Goal: Find specific page/section: Find specific page/section

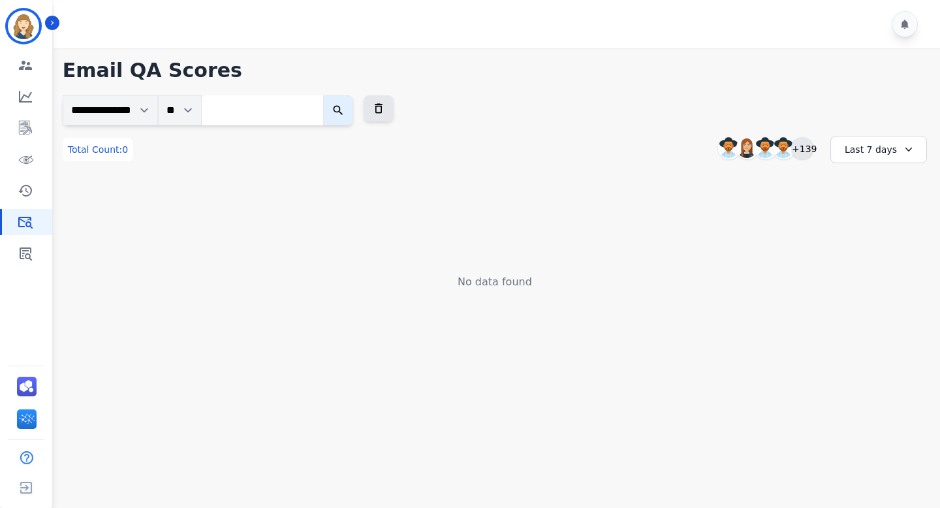
click at [809, 146] on div "+139" at bounding box center [802, 148] width 22 height 22
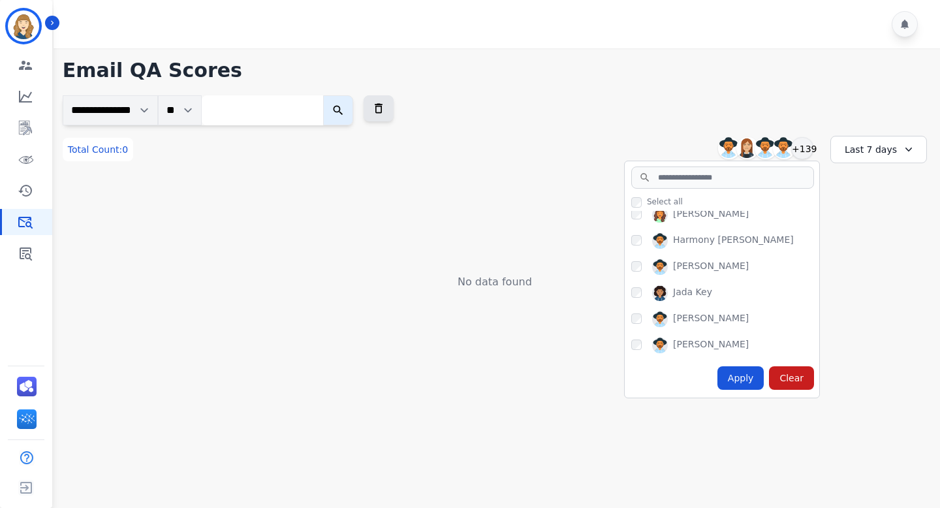
scroll to position [1198, 0]
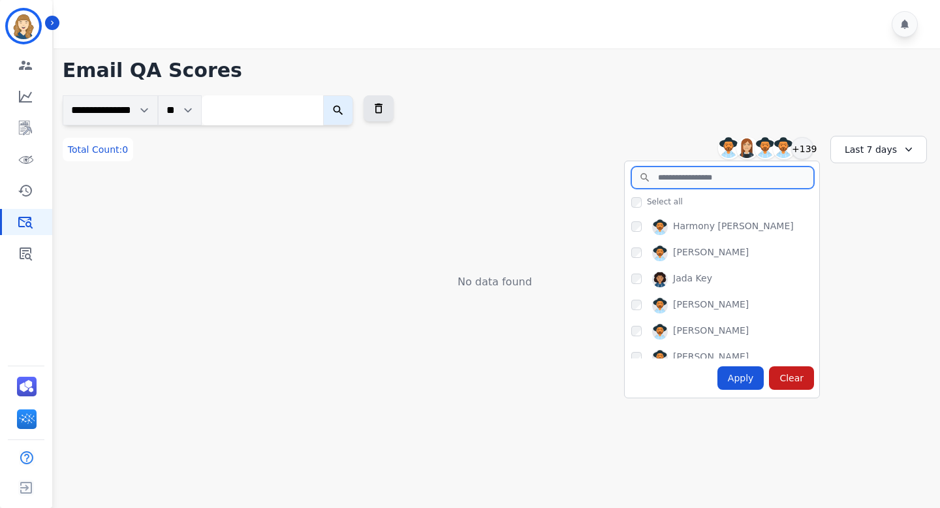
click at [682, 179] on input "search" at bounding box center [722, 177] width 183 height 22
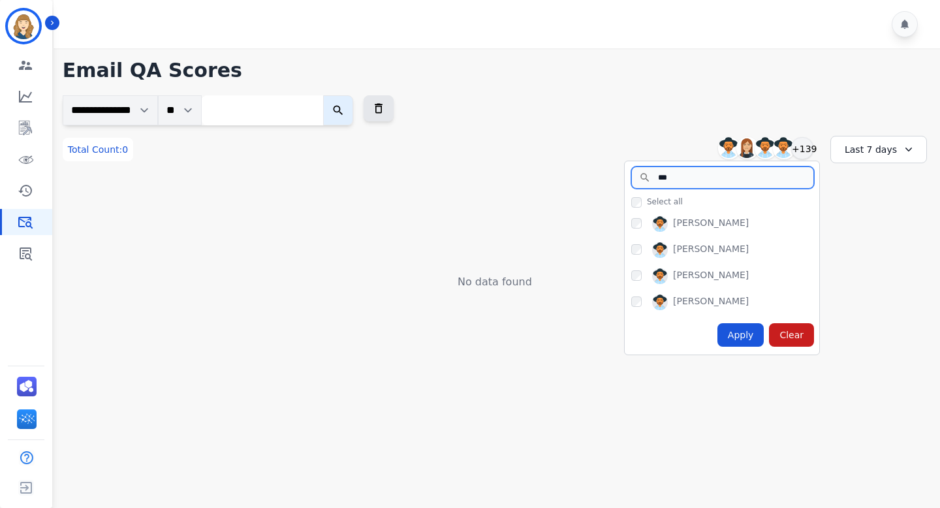
scroll to position [0, 0]
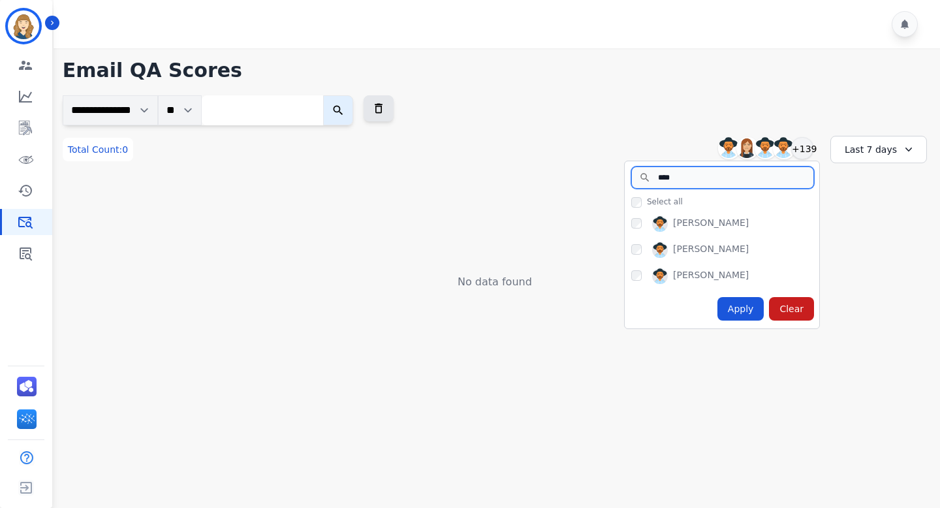
type input "****"
click at [661, 136] on div "Alexis Chumchal Alexis Hermoso Alexis Martinez Amanda Baez +139" at bounding box center [722, 148] width 196 height 25
click at [732, 184] on input "****" at bounding box center [722, 177] width 183 height 22
click at [732, 183] on input "****" at bounding box center [722, 177] width 183 height 22
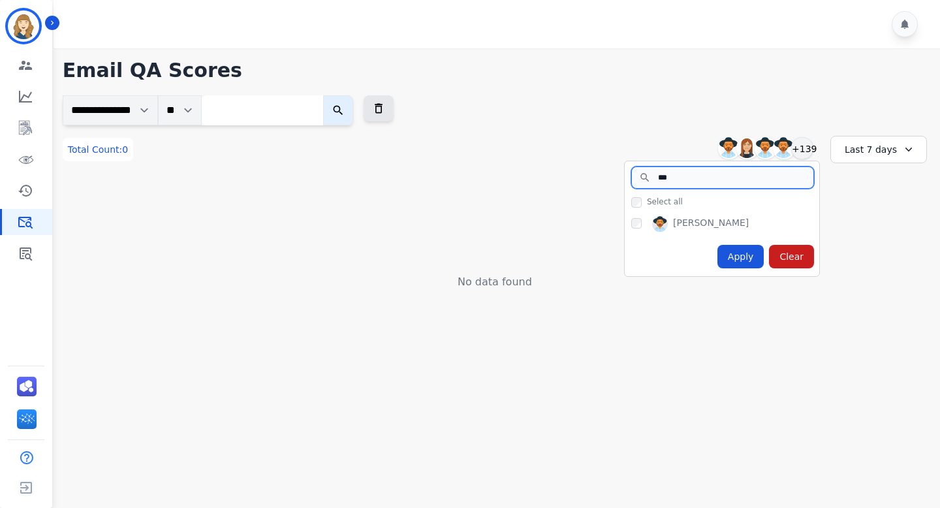
type input "***"
click at [742, 251] on div "Apply" at bounding box center [740, 257] width 47 height 24
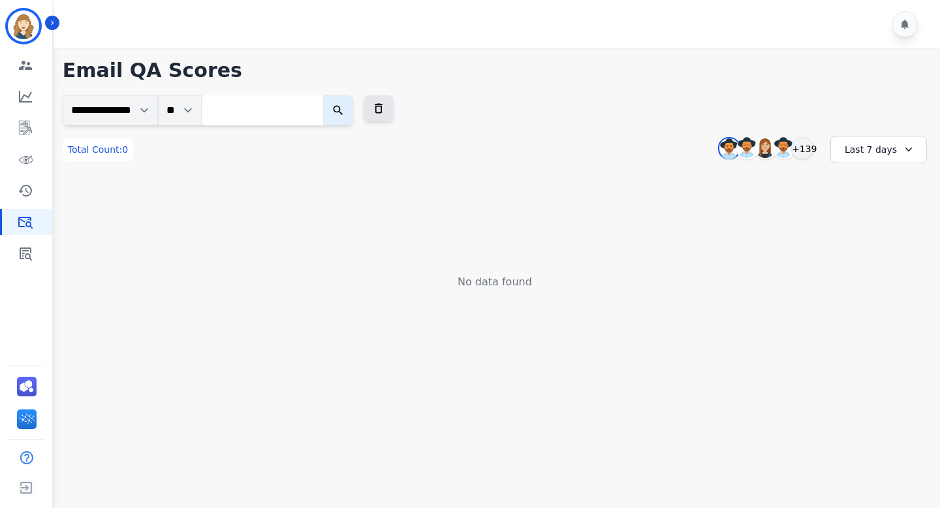
click at [870, 153] on div "Last 7 days" at bounding box center [878, 149] width 97 height 27
click at [878, 245] on li "Last 14 days" at bounding box center [887, 244] width 65 height 13
click at [859, 150] on div "Last 14 days" at bounding box center [878, 149] width 97 height 27
click at [864, 271] on li "Last 90 days" at bounding box center [887, 276] width 65 height 13
click at [23, 248] on icon "Sidebar" at bounding box center [26, 253] width 12 height 13
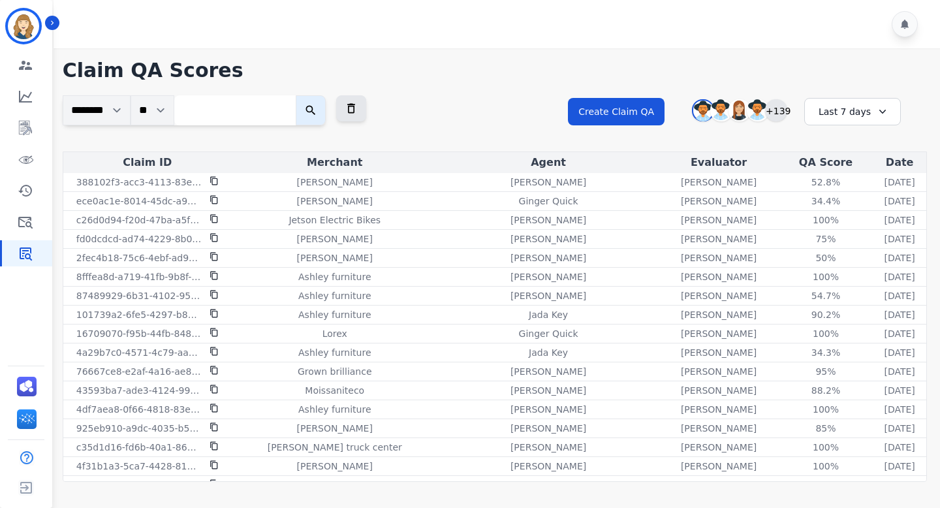
click at [777, 106] on div "+139" at bounding box center [776, 110] width 22 height 22
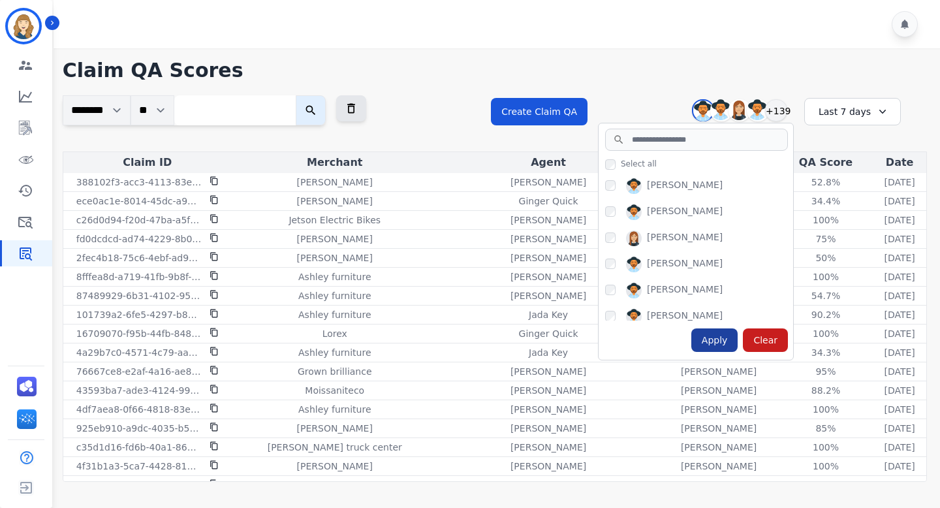
click at [724, 341] on div "Apply" at bounding box center [714, 340] width 47 height 24
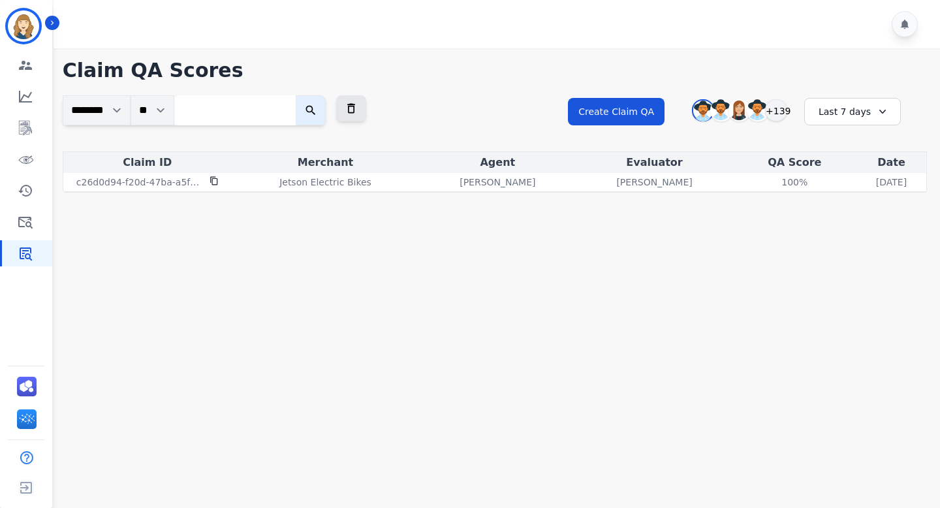
click at [840, 114] on div "Last 7 days" at bounding box center [852, 111] width 97 height 27
click at [843, 239] on li "Last 90 days" at bounding box center [860, 238] width 65 height 13
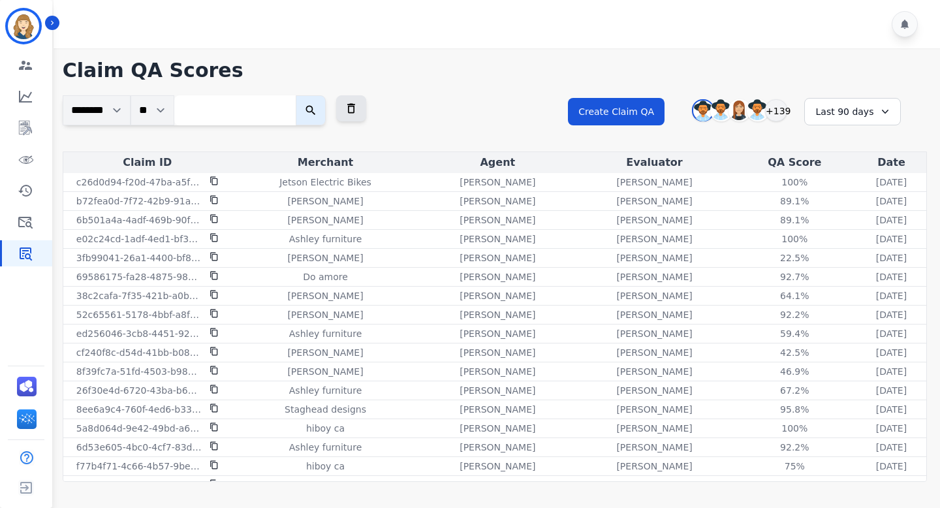
click at [876, 105] on div "Last 90 days" at bounding box center [852, 111] width 97 height 27
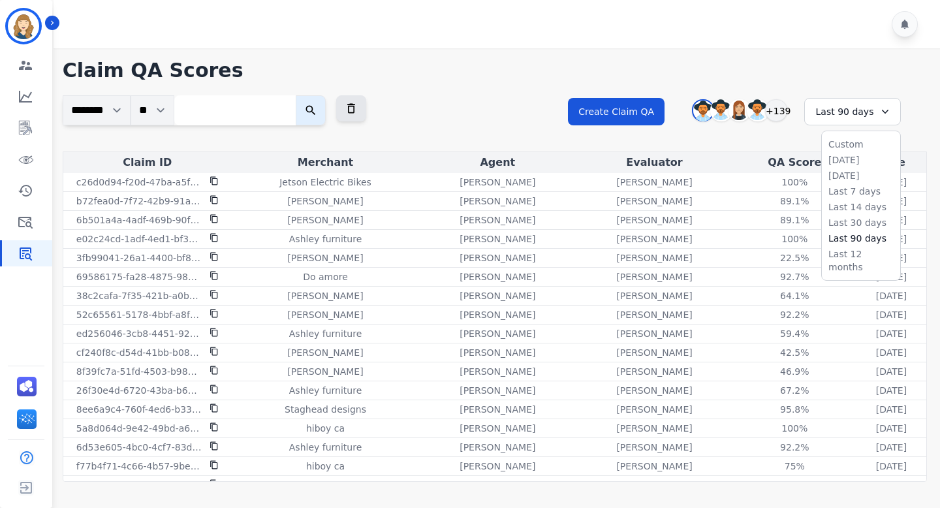
click at [794, 72] on h1 "Claim QA Scores" at bounding box center [495, 71] width 864 height 24
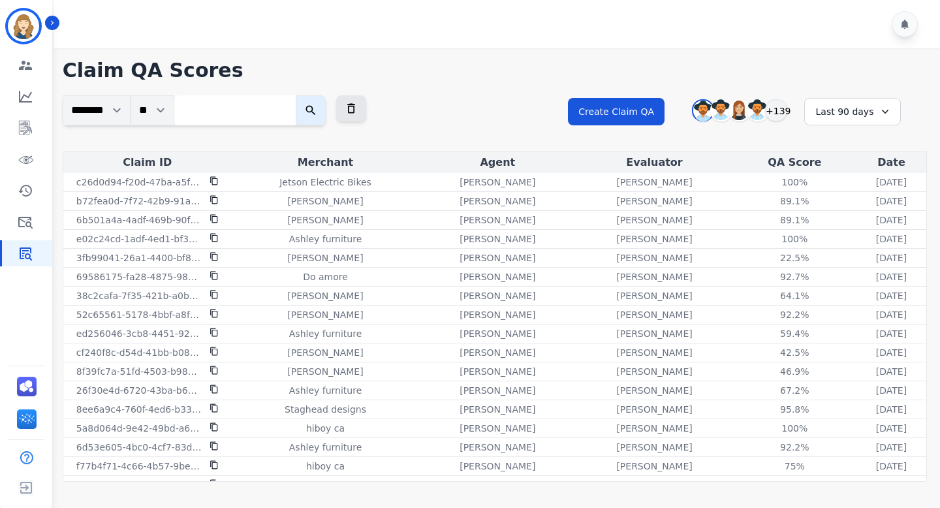
click at [863, 109] on div "Last 90 days" at bounding box center [852, 111] width 97 height 27
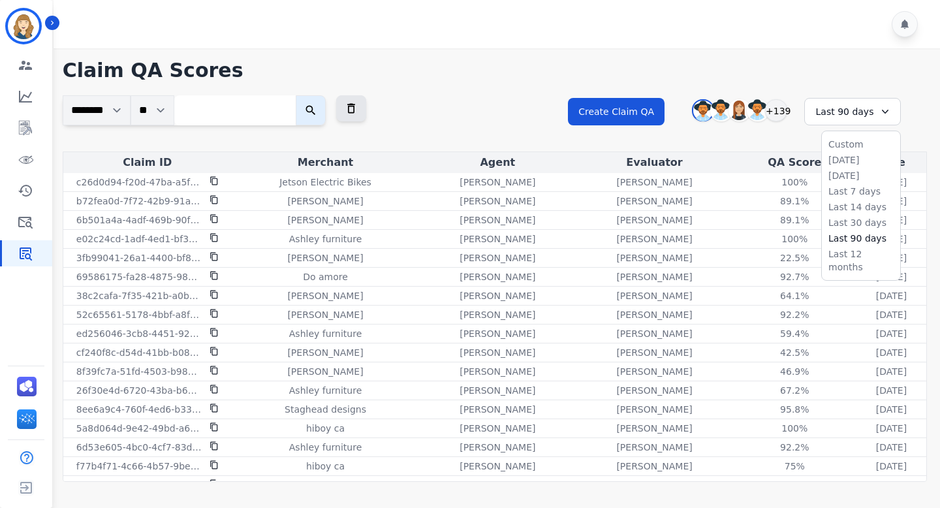
click at [860, 208] on li "Last 14 days" at bounding box center [860, 206] width 65 height 13
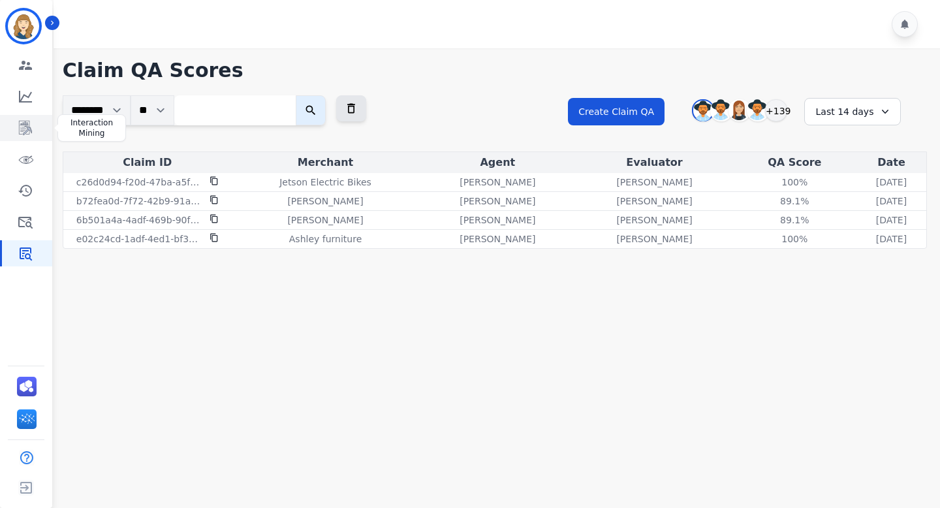
click at [22, 127] on icon "Sidebar" at bounding box center [26, 128] width 16 height 16
